Goal: Navigation & Orientation: Find specific page/section

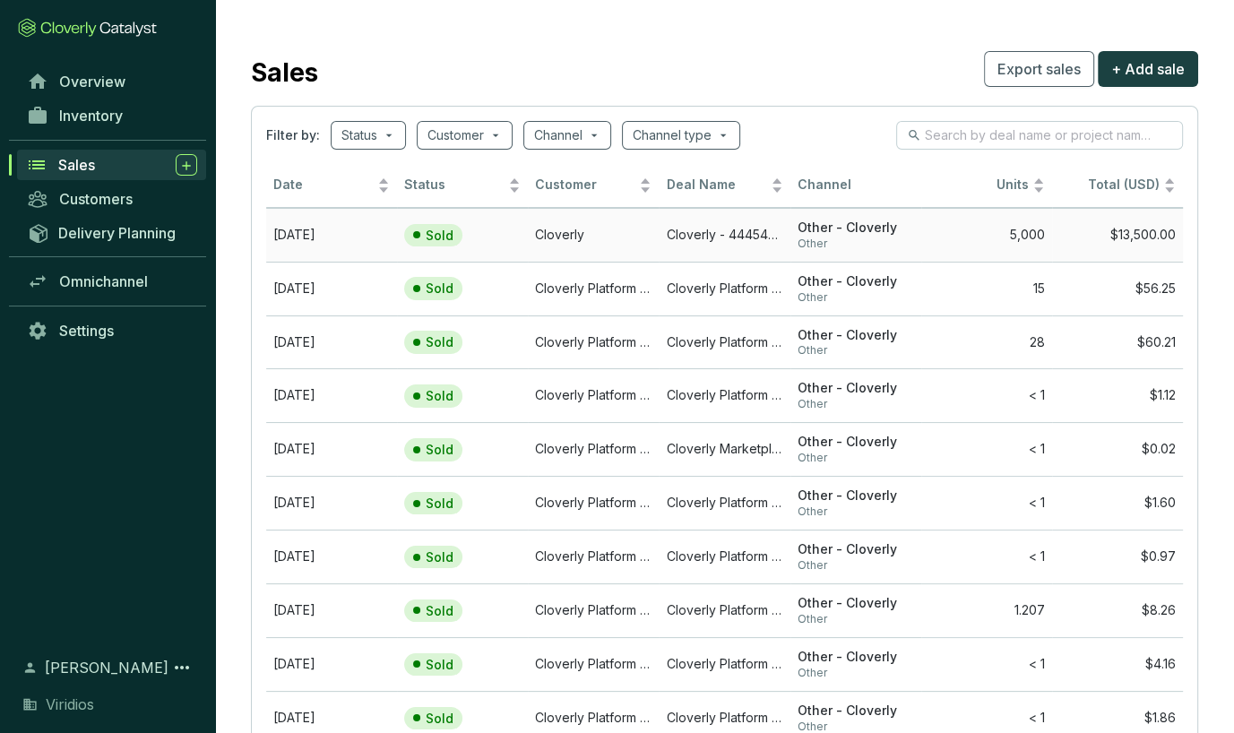
click at [878, 223] on span "Other - Cloverly" at bounding box center [855, 227] width 116 height 17
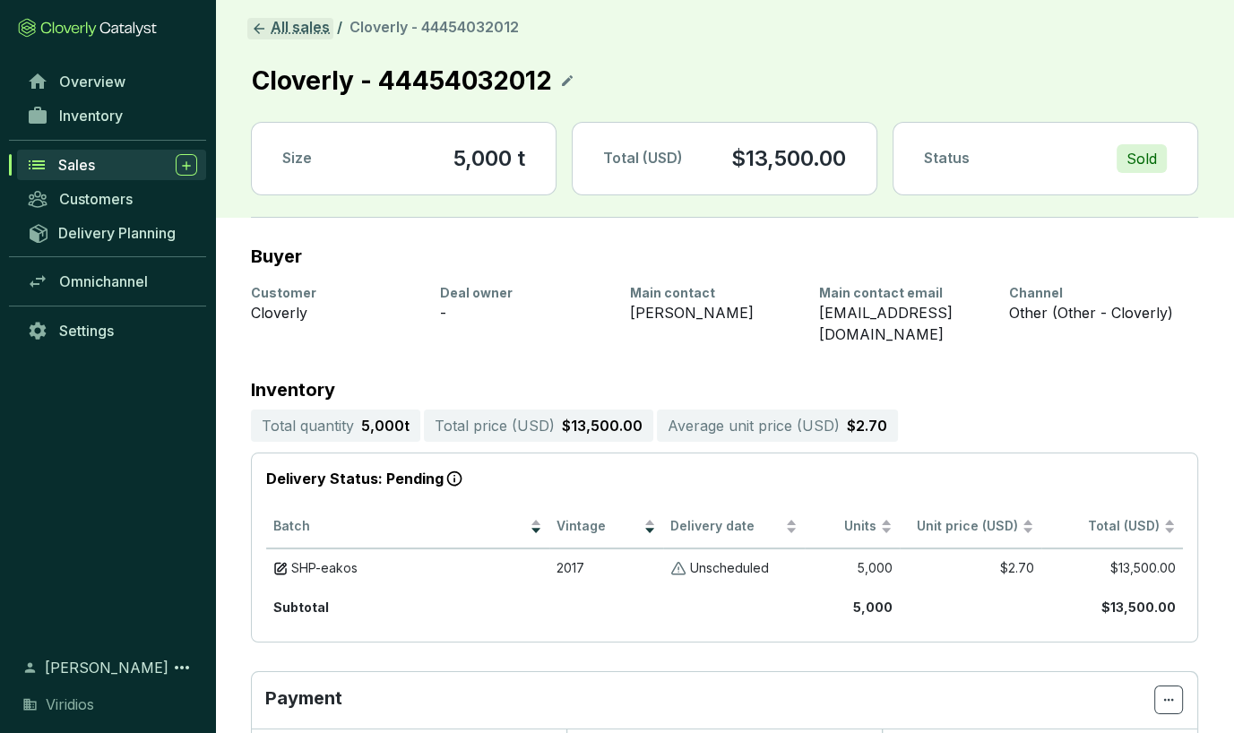
click at [288, 38] on link "All sales" at bounding box center [290, 29] width 86 height 22
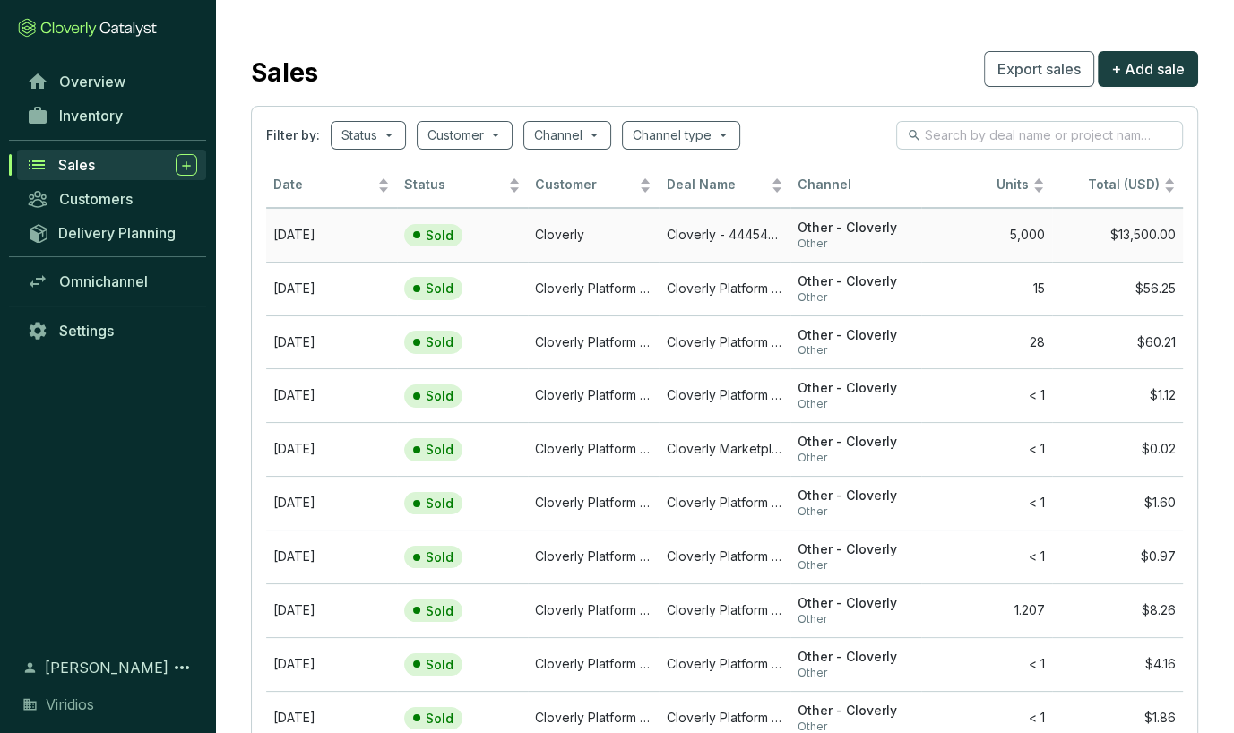
click at [905, 231] on span "Other - Cloverly" at bounding box center [855, 227] width 116 height 17
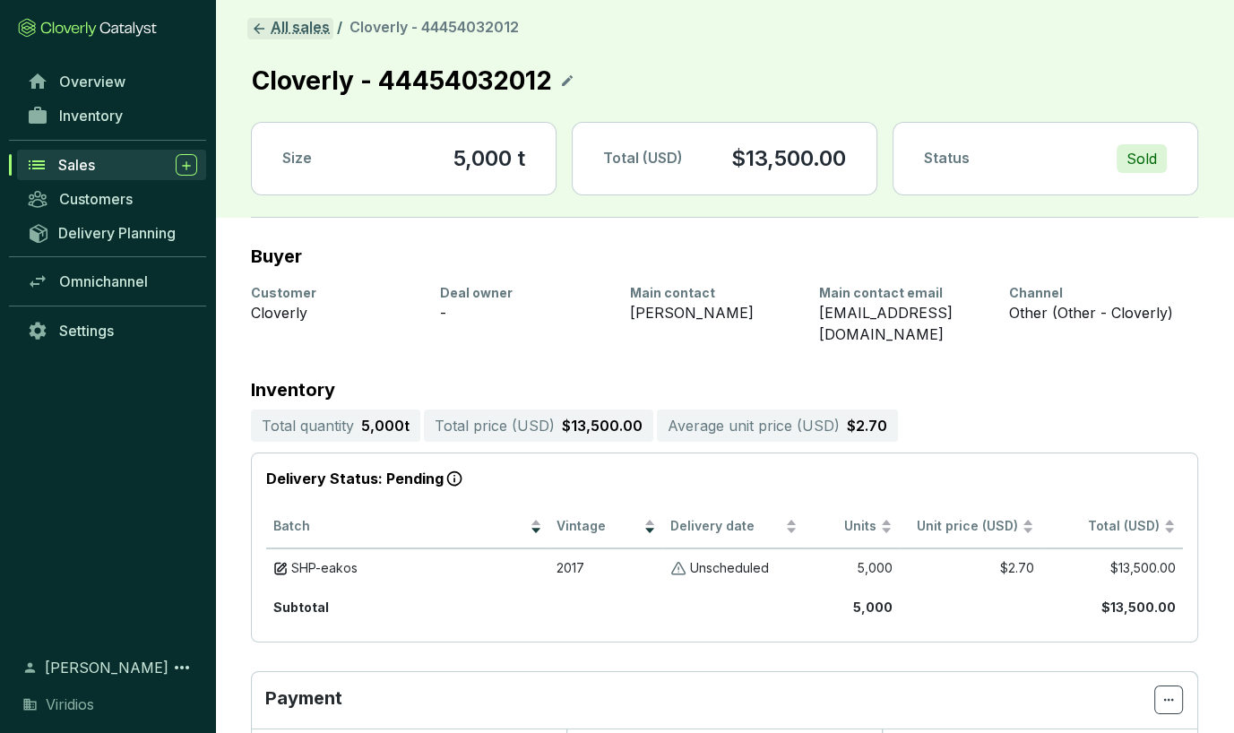
click at [322, 30] on link "All sales" at bounding box center [290, 29] width 86 height 22
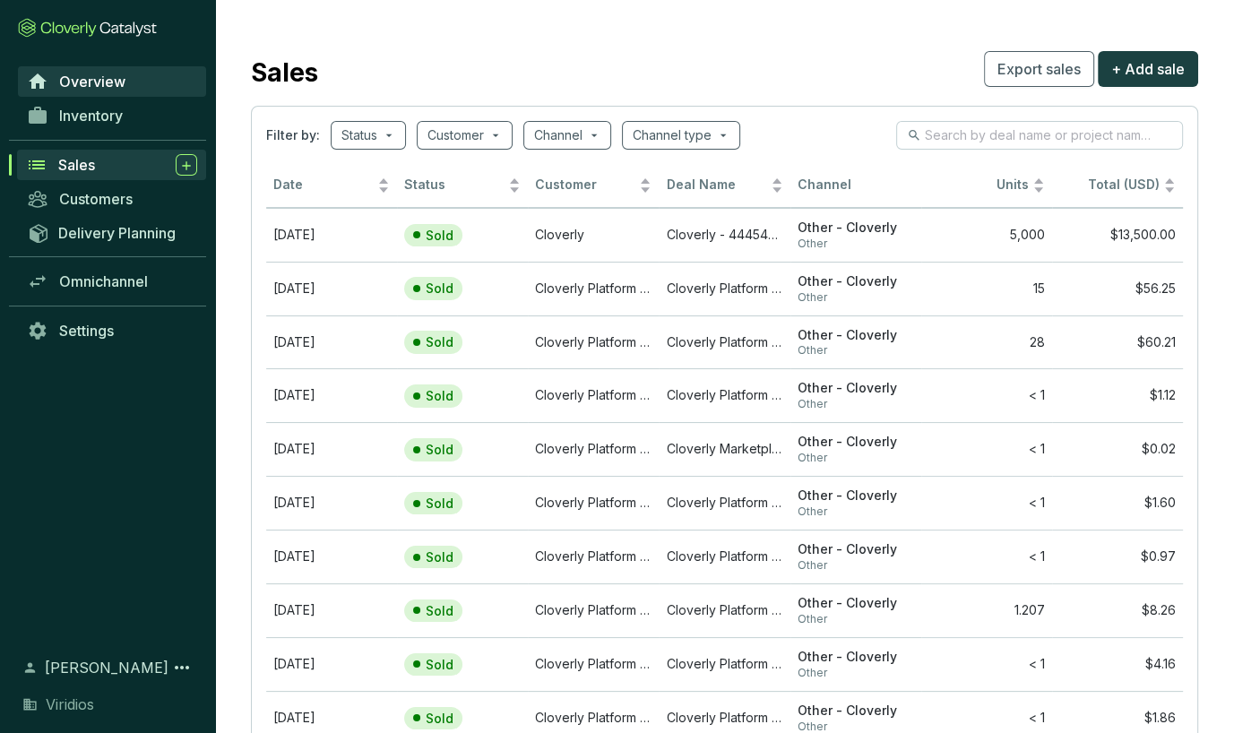
click at [93, 90] on link "Overview" at bounding box center [112, 81] width 188 height 30
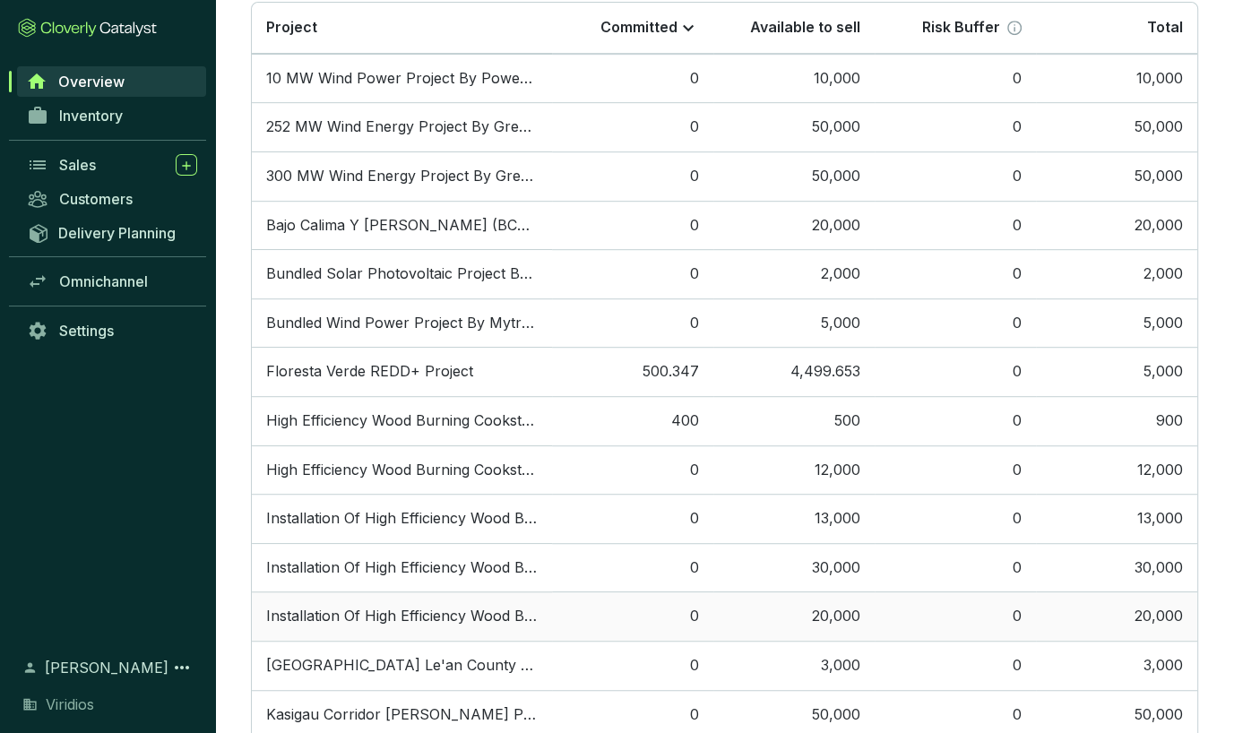
scroll to position [717, 0]
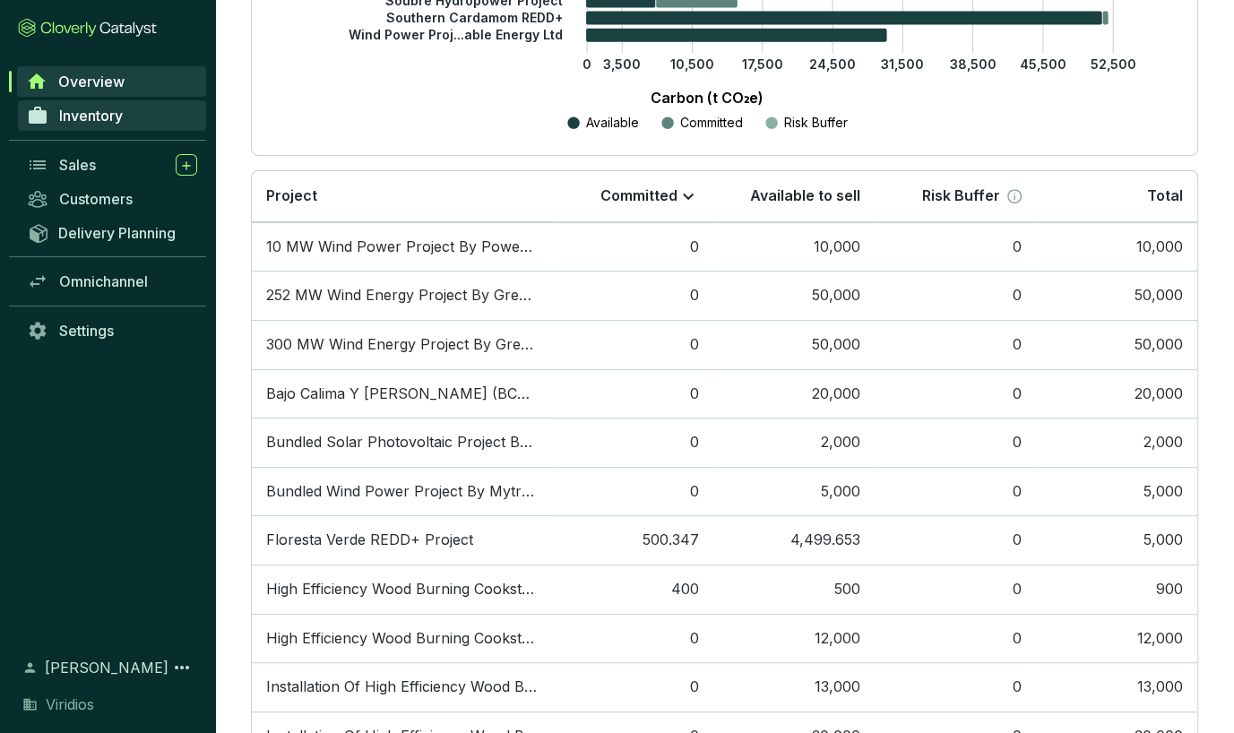
click at [121, 112] on span "Inventory" at bounding box center [91, 116] width 64 height 18
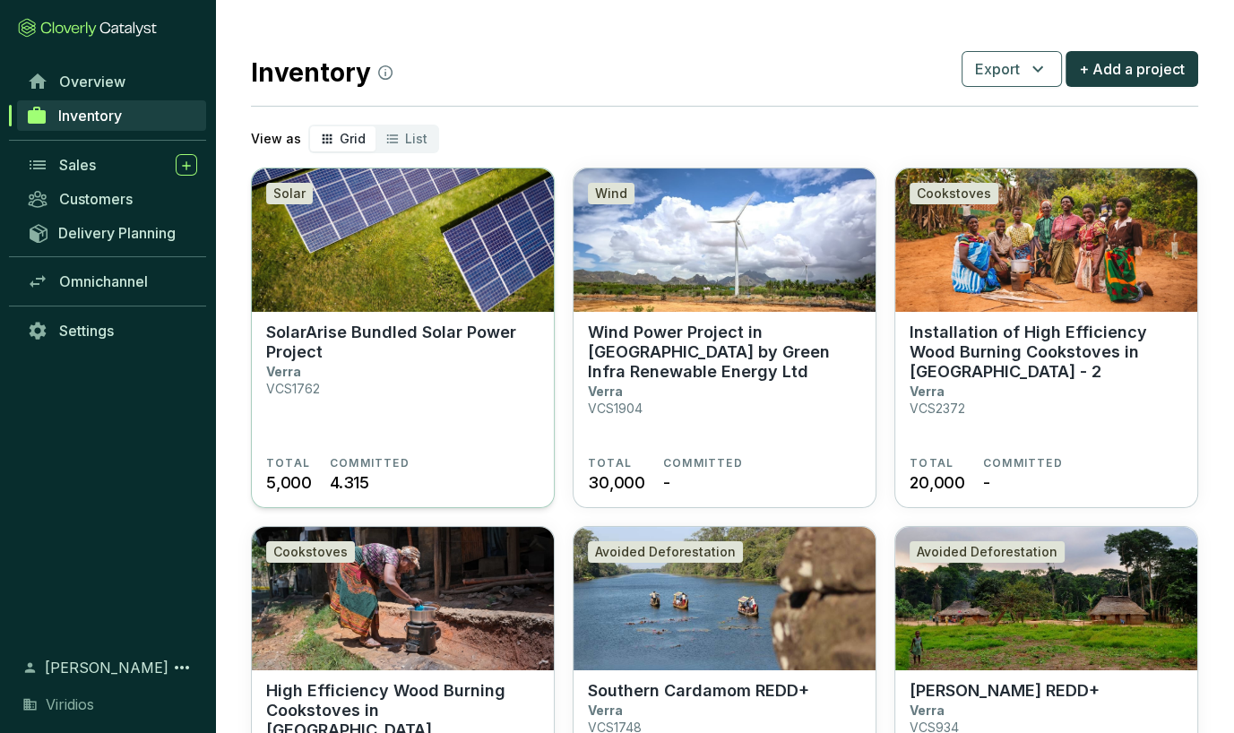
click at [419, 382] on section "SolarArise Bundled Solar Power Project Verra VCS1762" at bounding box center [402, 389] width 273 height 133
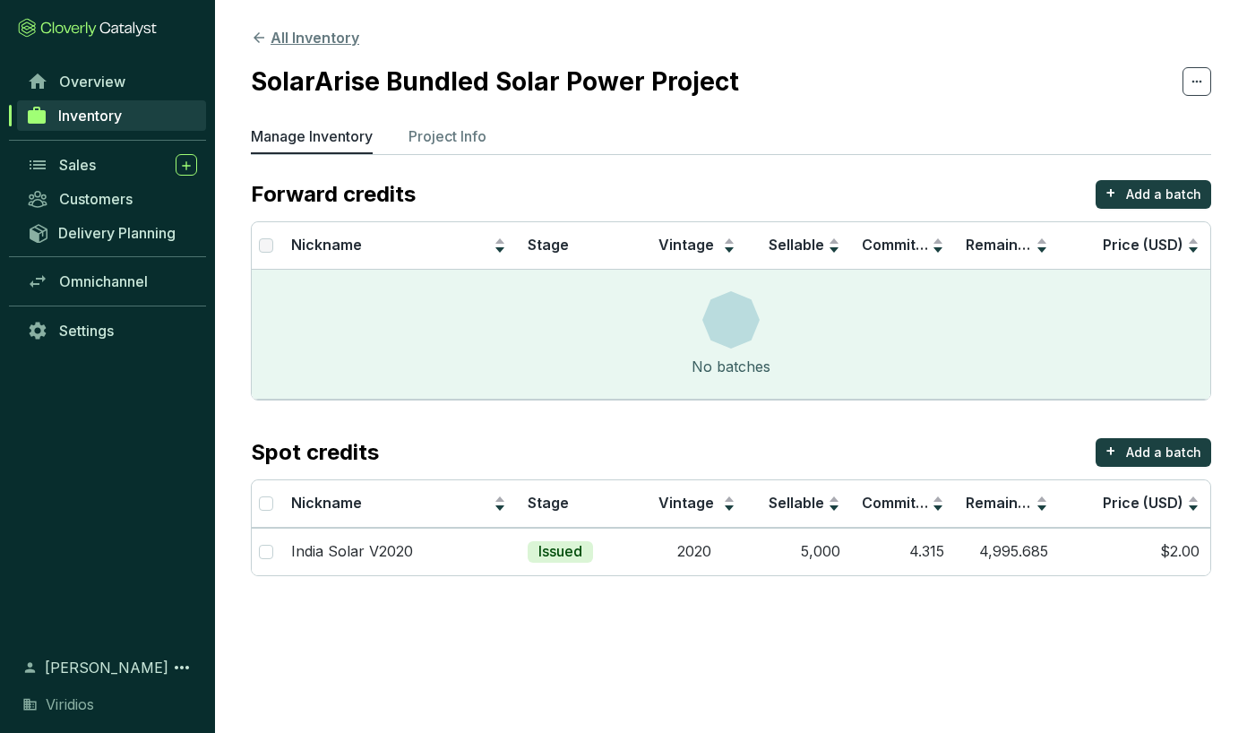
click at [279, 39] on button "All Inventory" at bounding box center [305, 38] width 108 height 22
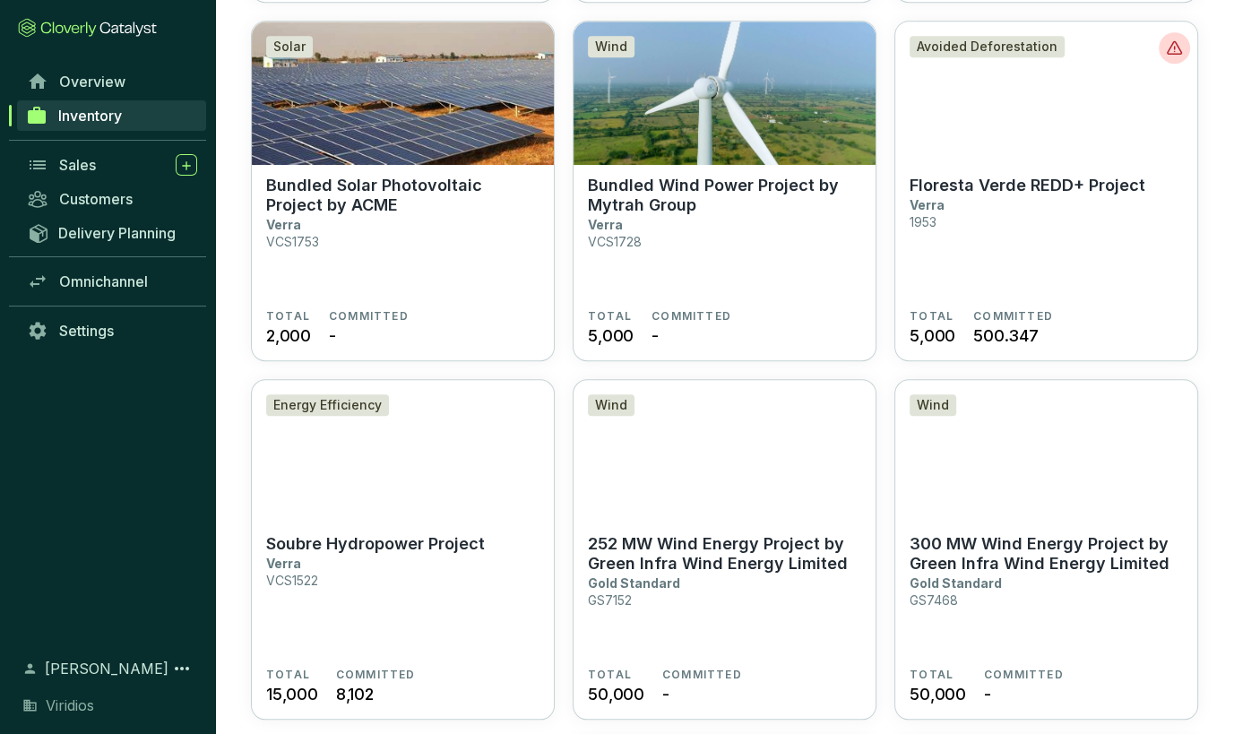
scroll to position [1075, 0]
